Goal: Task Accomplishment & Management: Manage account settings

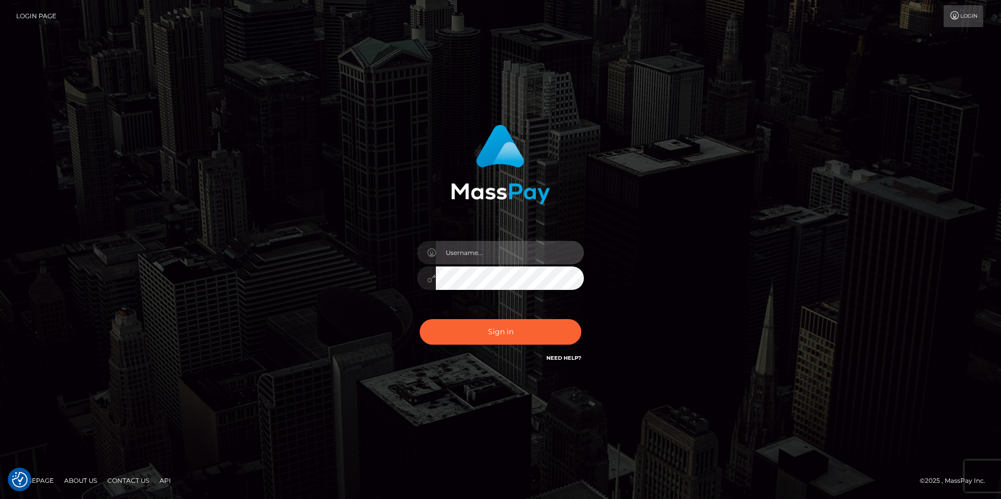
click at [455, 251] on input "text" at bounding box center [510, 252] width 148 height 23
click at [0, 498] on com-1password-button at bounding box center [0, 499] width 0 height 0
type input "smiley.throne"
click at [459, 251] on input "text" at bounding box center [510, 252] width 148 height 23
type input "smiley.throne"
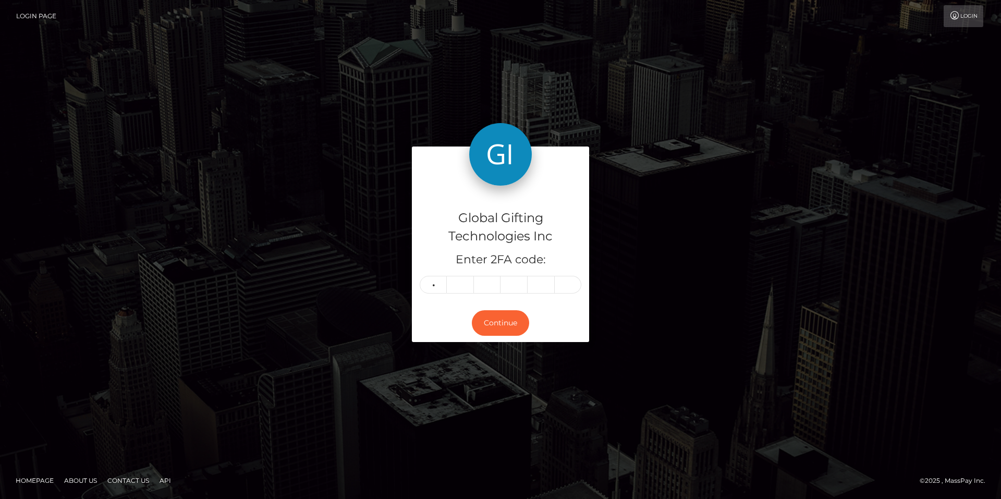
type input "0"
type input "1"
type input "2"
type input "8"
type input "2"
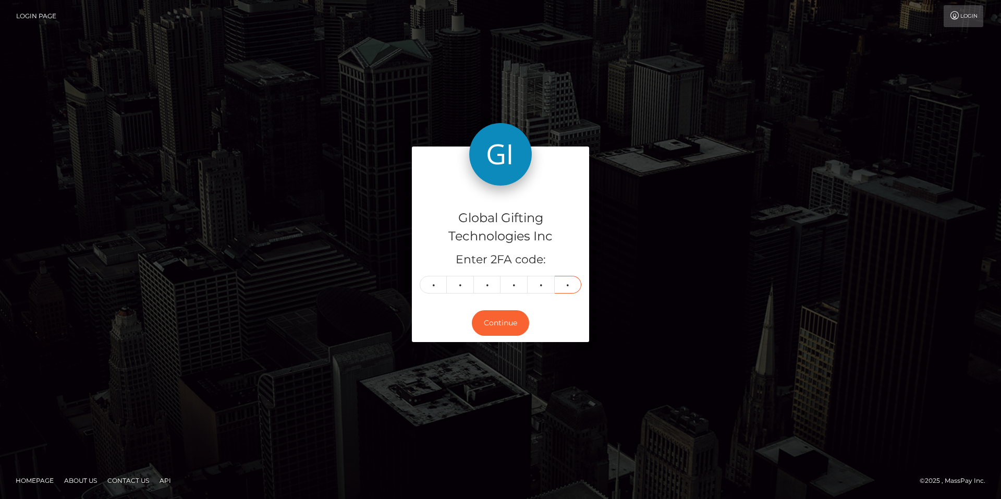
type input "1"
